Goal: Find specific page/section

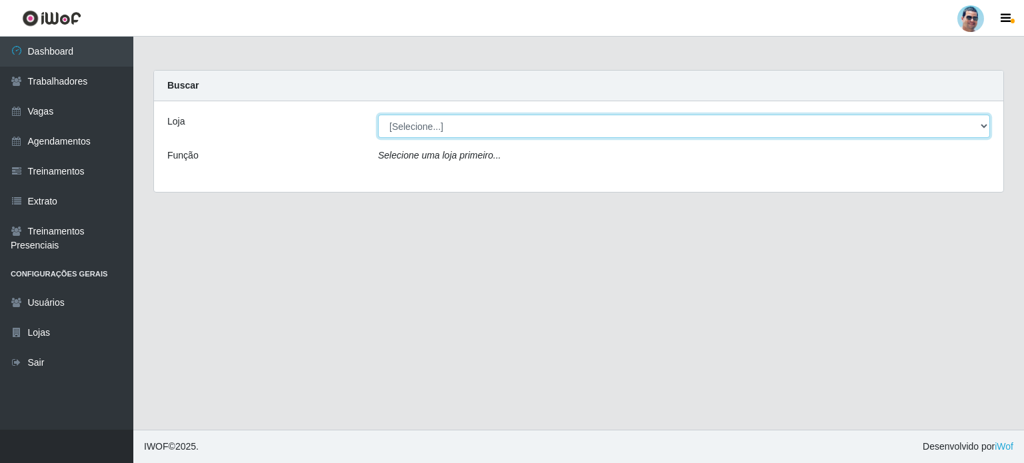
drag, startPoint x: 0, startPoint y: 0, endPoint x: 504, endPoint y: 123, distance: 518.5
click at [504, 123] on select "[Selecione...] Mercadinho Extrabom" at bounding box center [684, 126] width 612 height 23
select select "175"
click at [378, 115] on select "[Selecione...] Mercadinho Extrabom" at bounding box center [684, 126] width 612 height 23
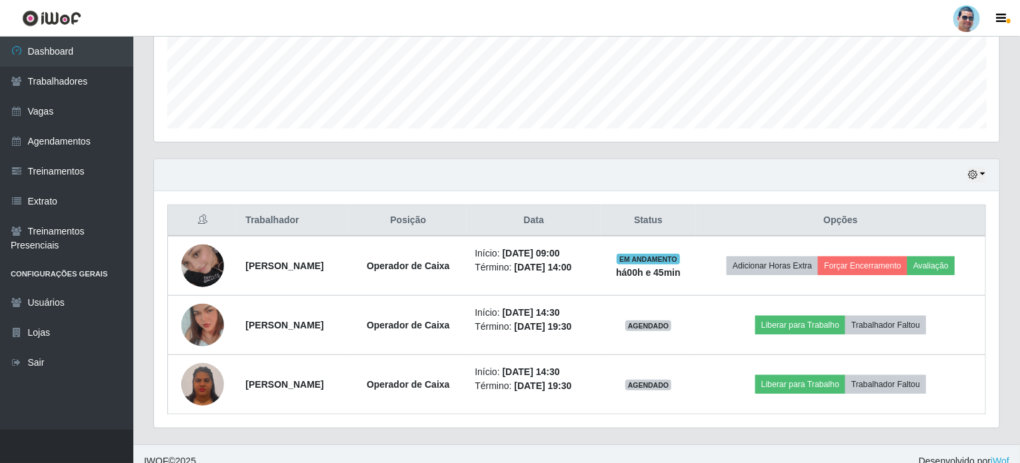
scroll to position [360, 0]
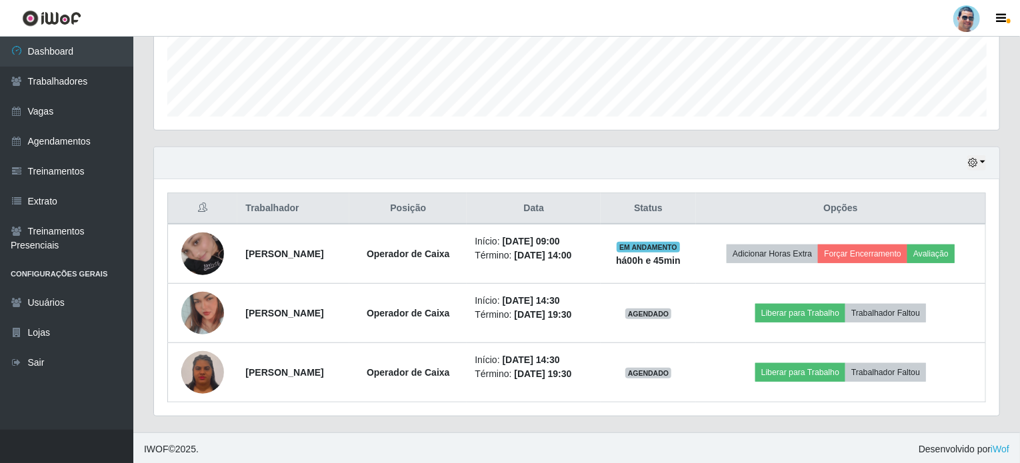
drag, startPoint x: 678, startPoint y: 189, endPoint x: 1023, endPoint y: 39, distance: 376.0
click at [760, 199] on div "Trabalhador Posição Data Status Opções [PERSON_NAME] Operador de Caixa Início: …" at bounding box center [576, 297] width 845 height 237
click at [764, 173] on div "Hoje 1 dia 3 dias 1 Semana Não encerrados" at bounding box center [576, 163] width 845 height 32
click at [71, 109] on link "Vagas" at bounding box center [66, 112] width 133 height 30
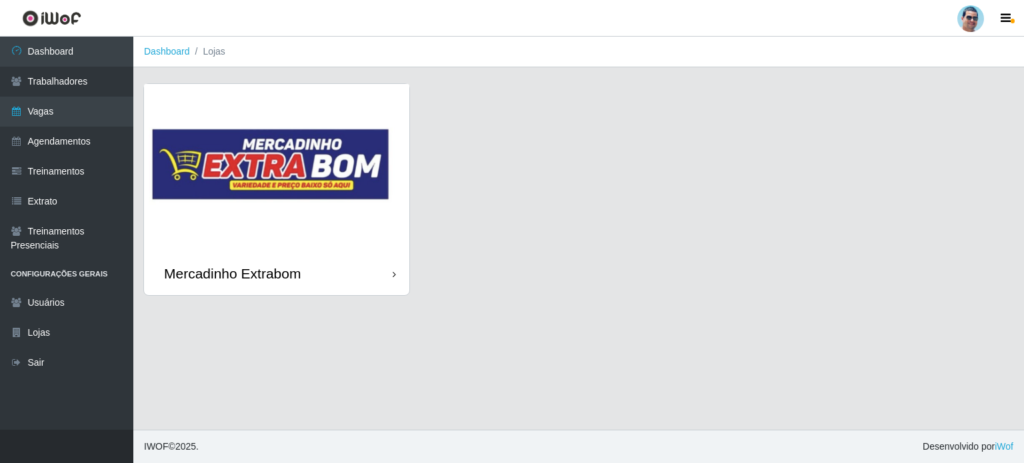
click at [358, 245] on img at bounding box center [276, 168] width 265 height 168
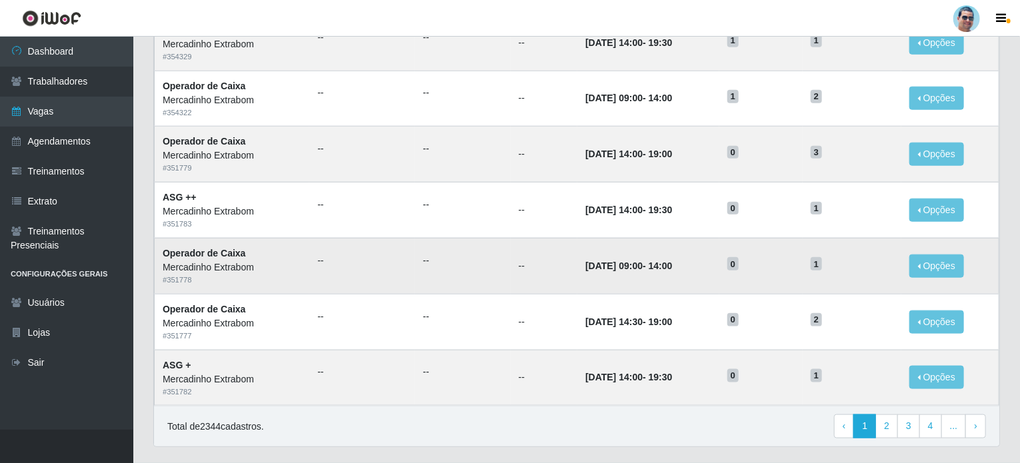
scroll to position [662, 0]
